Goal: Information Seeking & Learning: Learn about a topic

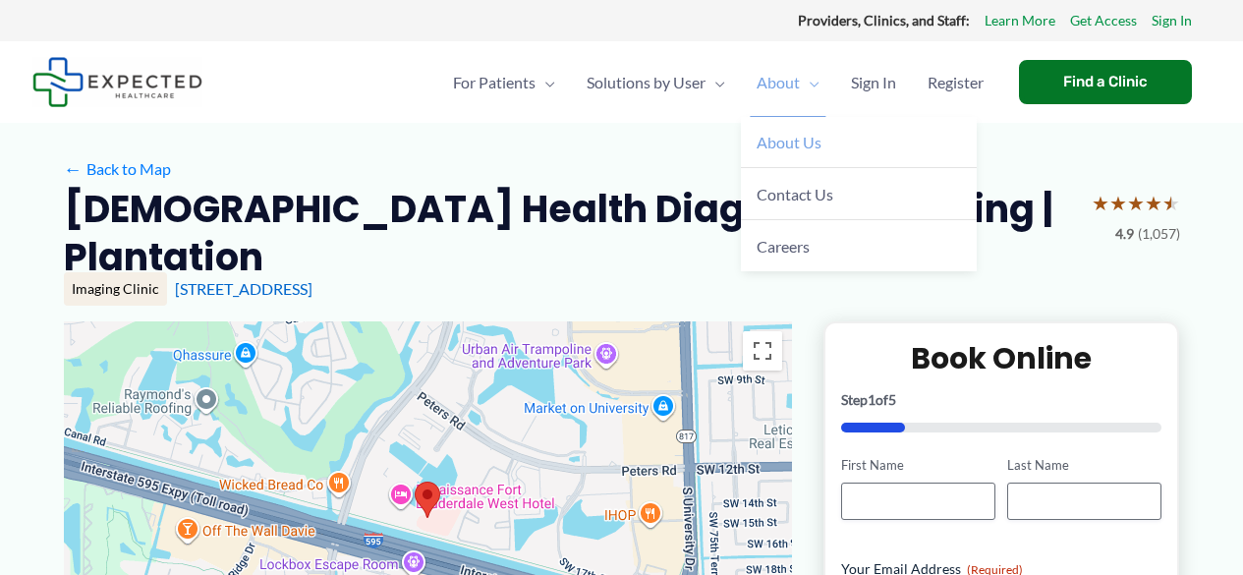
click at [786, 146] on span "About Us" at bounding box center [788, 142] width 65 height 19
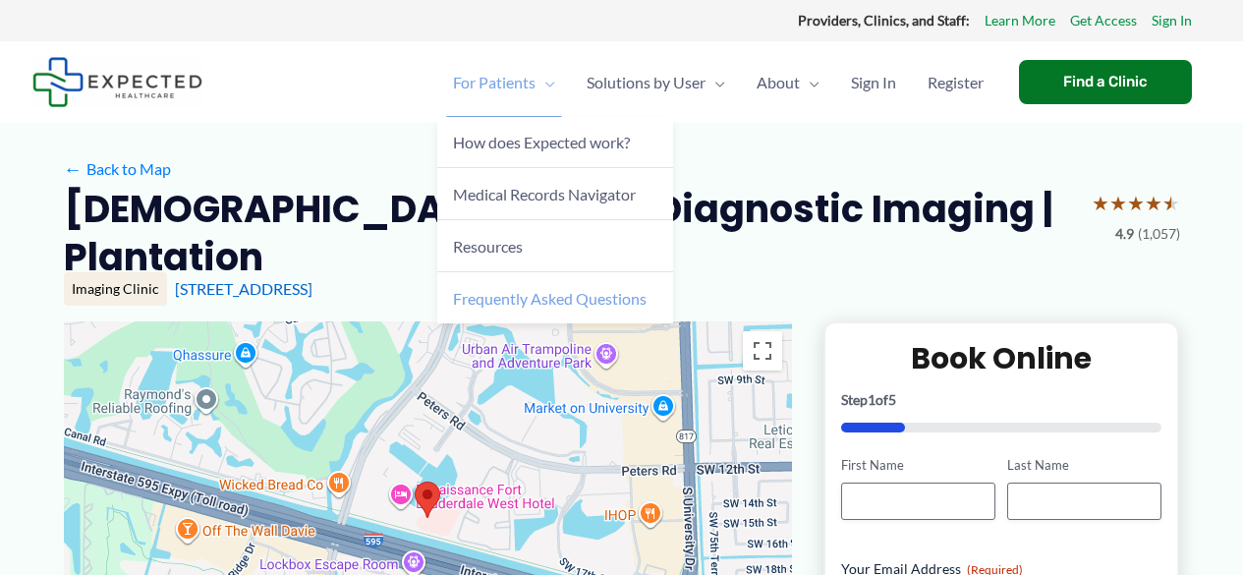
click at [510, 298] on span "Frequently Asked Questions" at bounding box center [550, 298] width 194 height 19
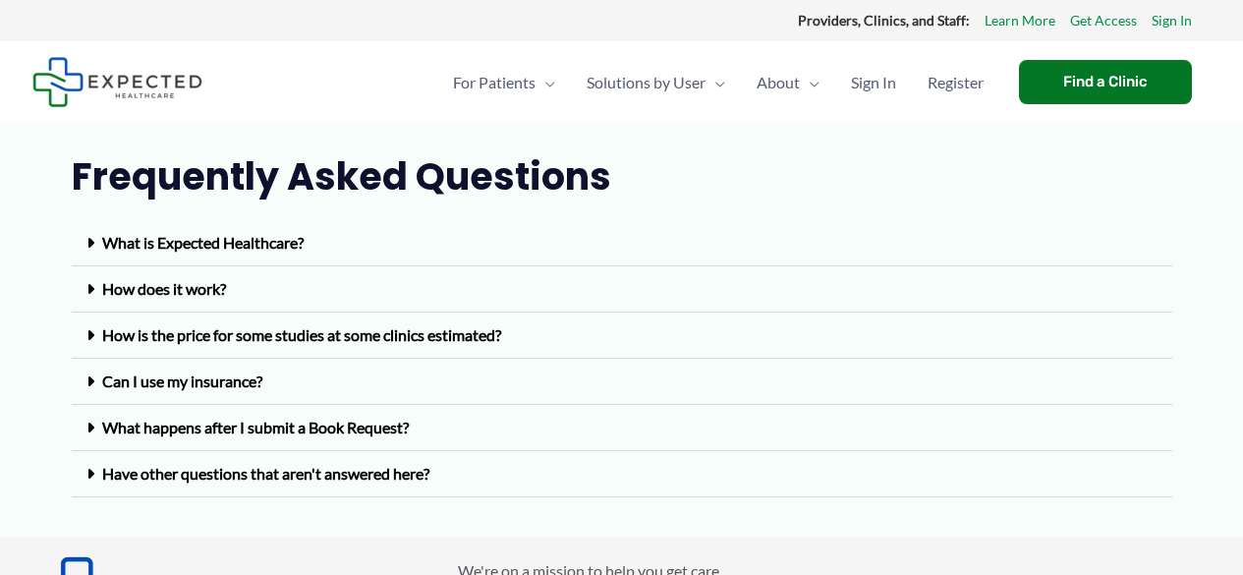
click at [118, 379] on link "Can I use my insurance?" at bounding box center [182, 380] width 160 height 19
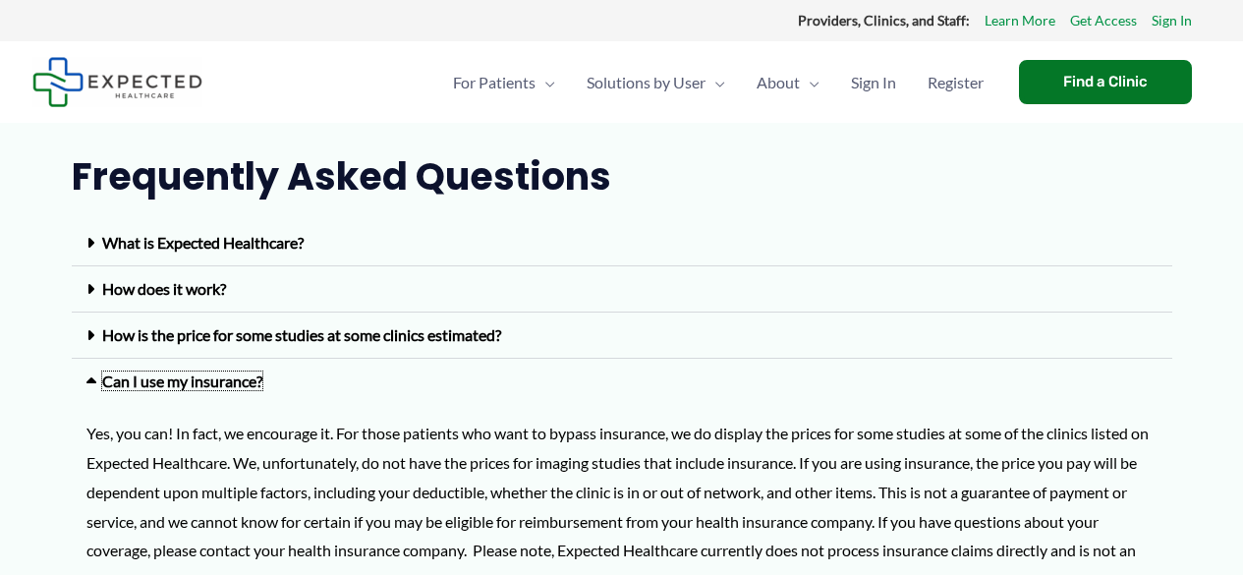
scroll to position [503, 0]
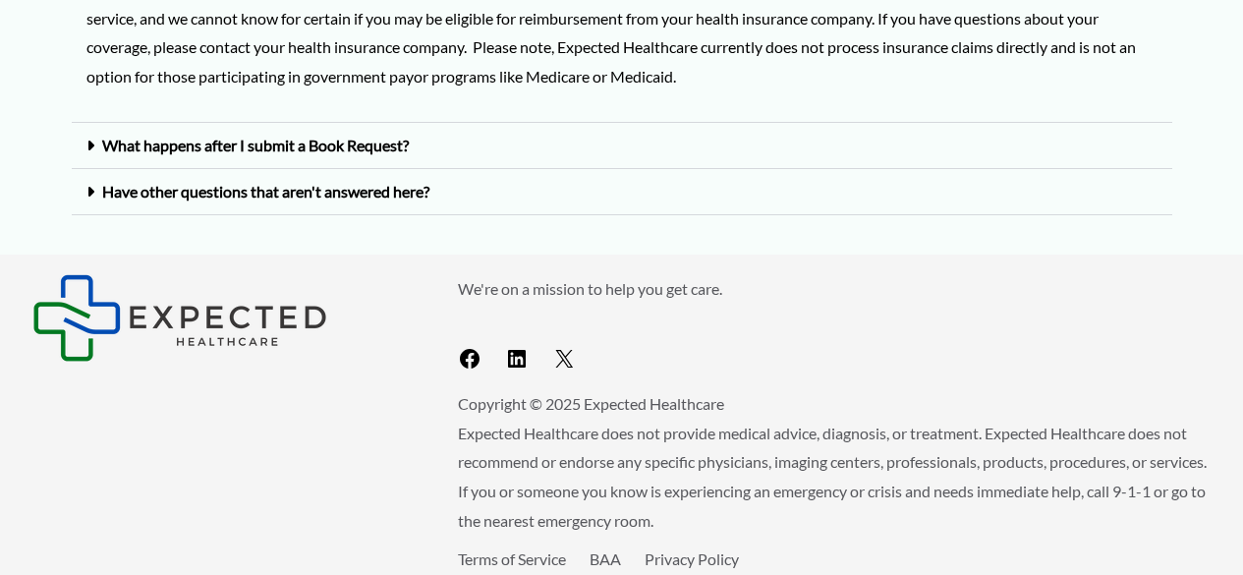
drag, startPoint x: 828, startPoint y: 66, endPoint x: 809, endPoint y: 66, distance: 18.7
click at [809, 66] on p "Yes, you can! In fact, we encourage it. For those patients who want to bypass i…" at bounding box center [621, 3] width 1071 height 175
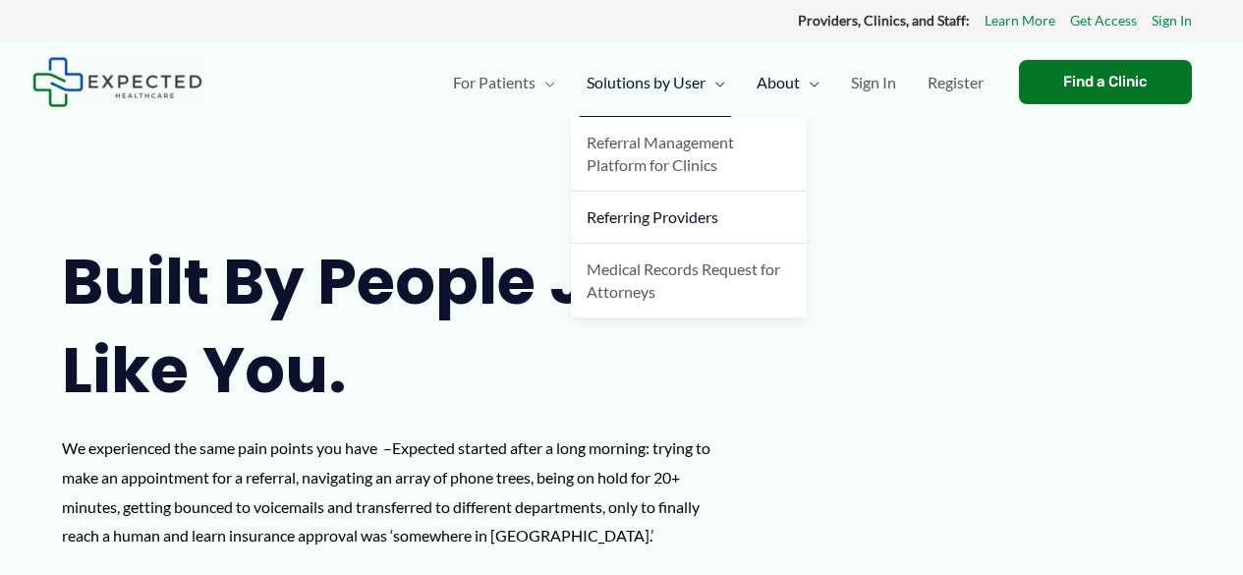
click at [685, 227] on link "Referring Providers" at bounding box center [689, 218] width 236 height 52
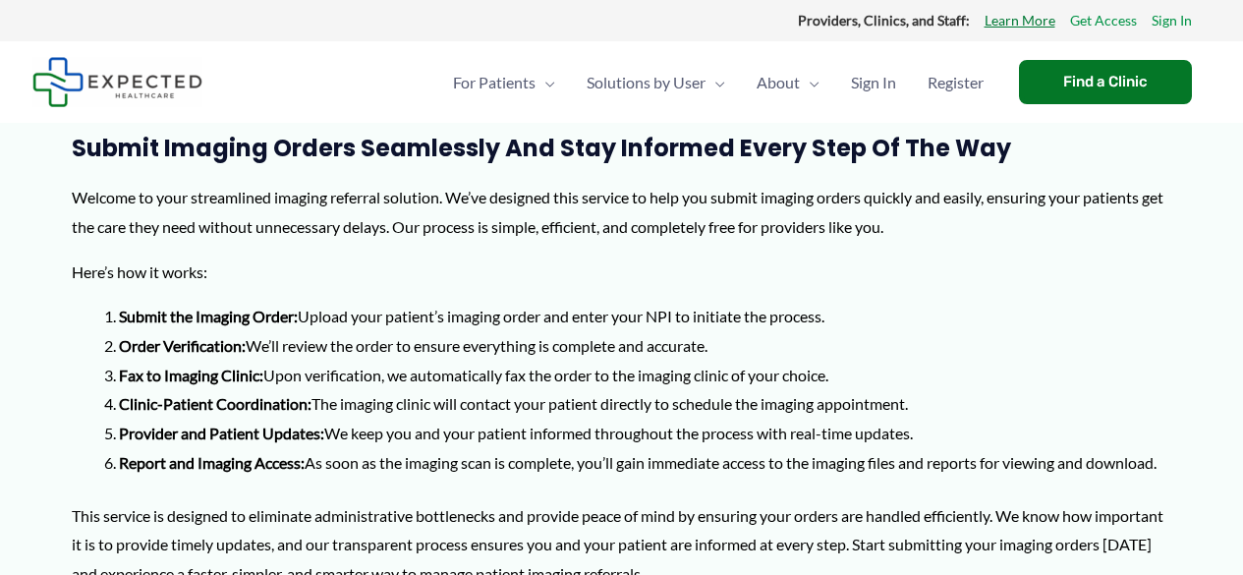
click at [1041, 24] on link "Learn More" at bounding box center [1019, 21] width 71 height 26
